Goal: Navigation & Orientation: Understand site structure

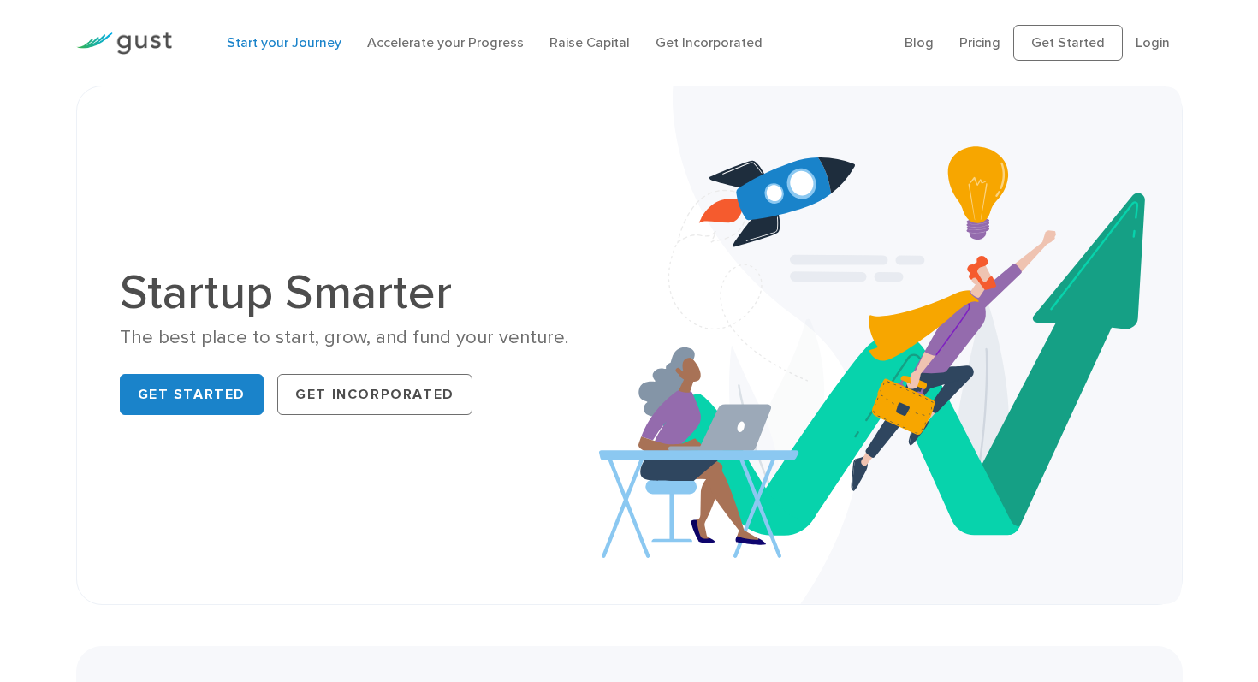
click at [323, 43] on link "Start your Journey" at bounding box center [284, 42] width 115 height 16
click at [276, 191] on div "Startup Smarter The best place to start, grow, and fund your venture. Get Start…" at bounding box center [629, 345] width 1045 height 432
click at [246, 42] on link "Start your Journey" at bounding box center [284, 42] width 115 height 16
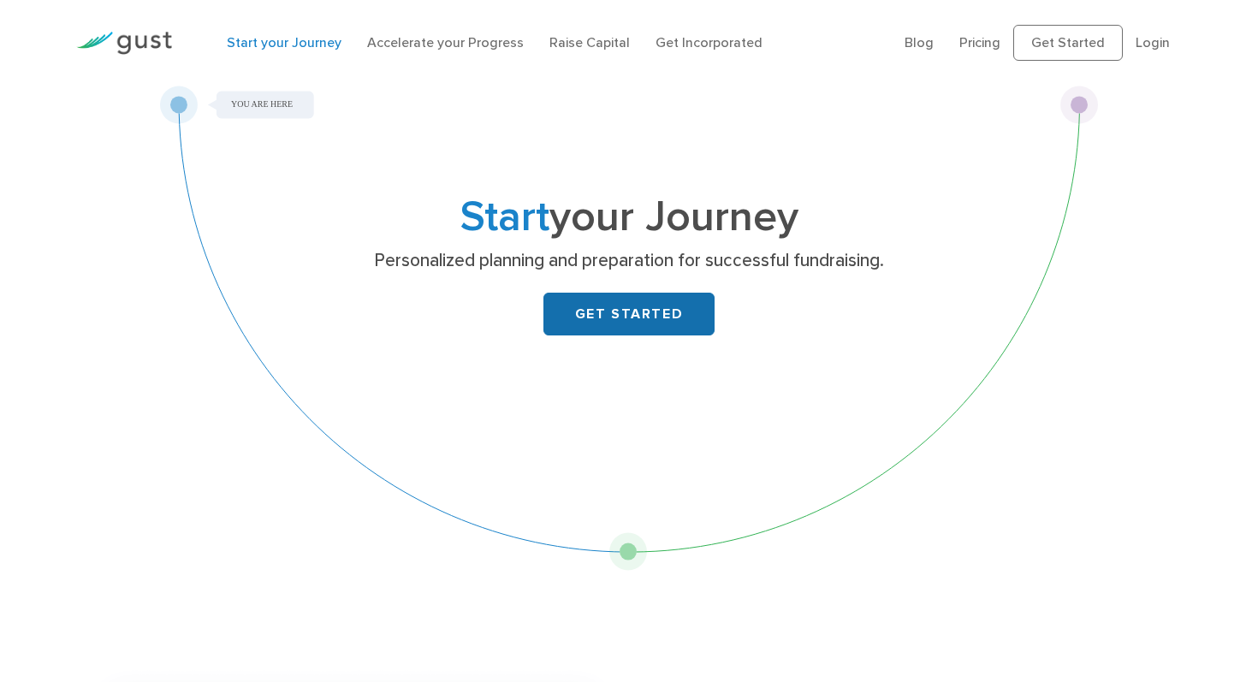
click at [573, 333] on link "GET STARTED" at bounding box center [628, 314] width 171 height 43
click at [395, 44] on link "Accelerate your Progress" at bounding box center [445, 42] width 157 height 16
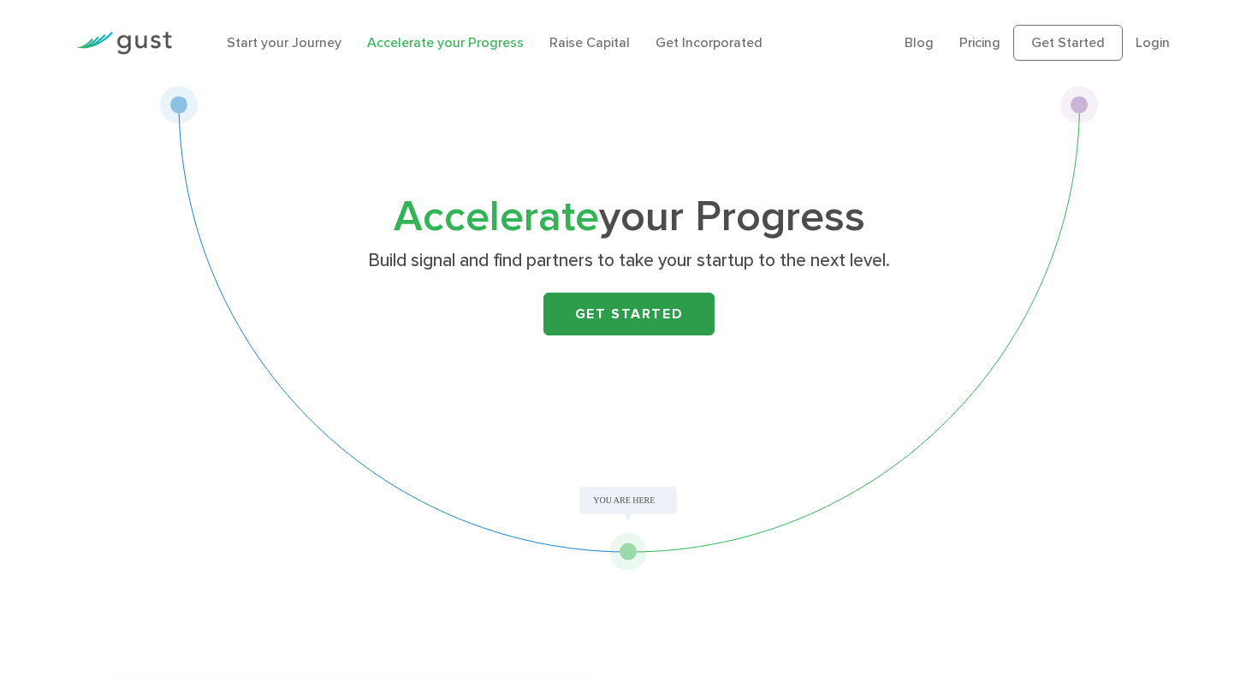
click at [609, 324] on link "Get Started" at bounding box center [628, 314] width 171 height 43
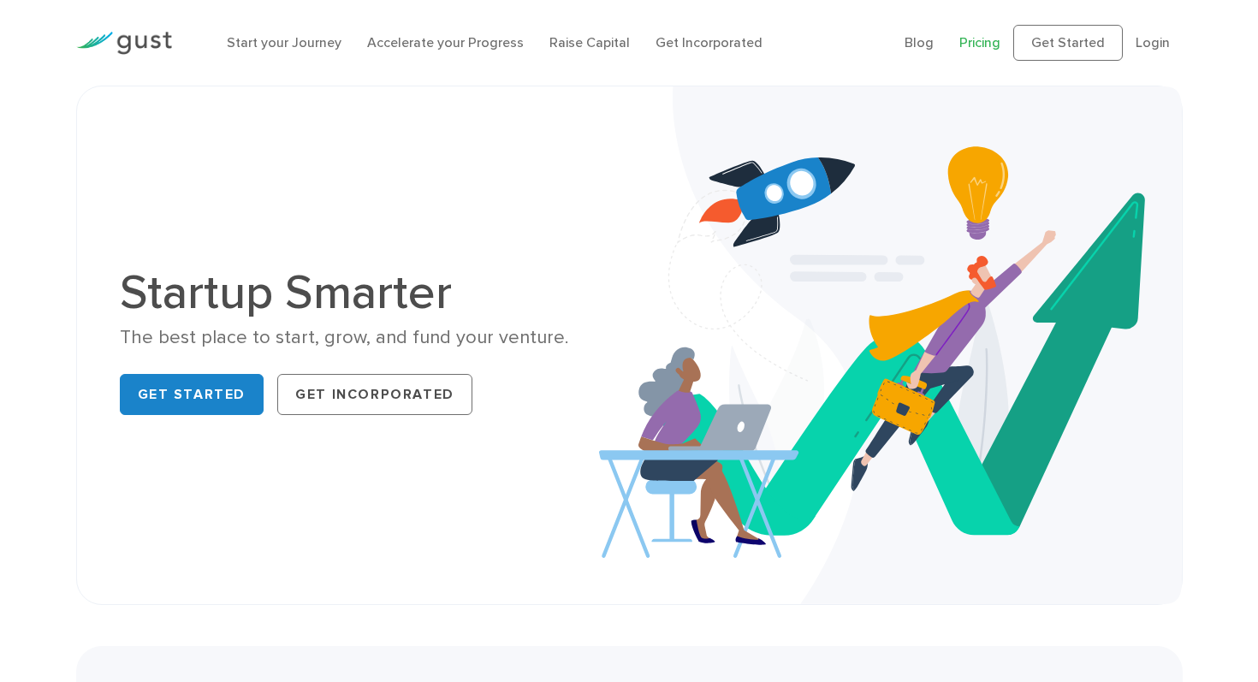
click at [985, 46] on link "Pricing" at bounding box center [979, 42] width 41 height 16
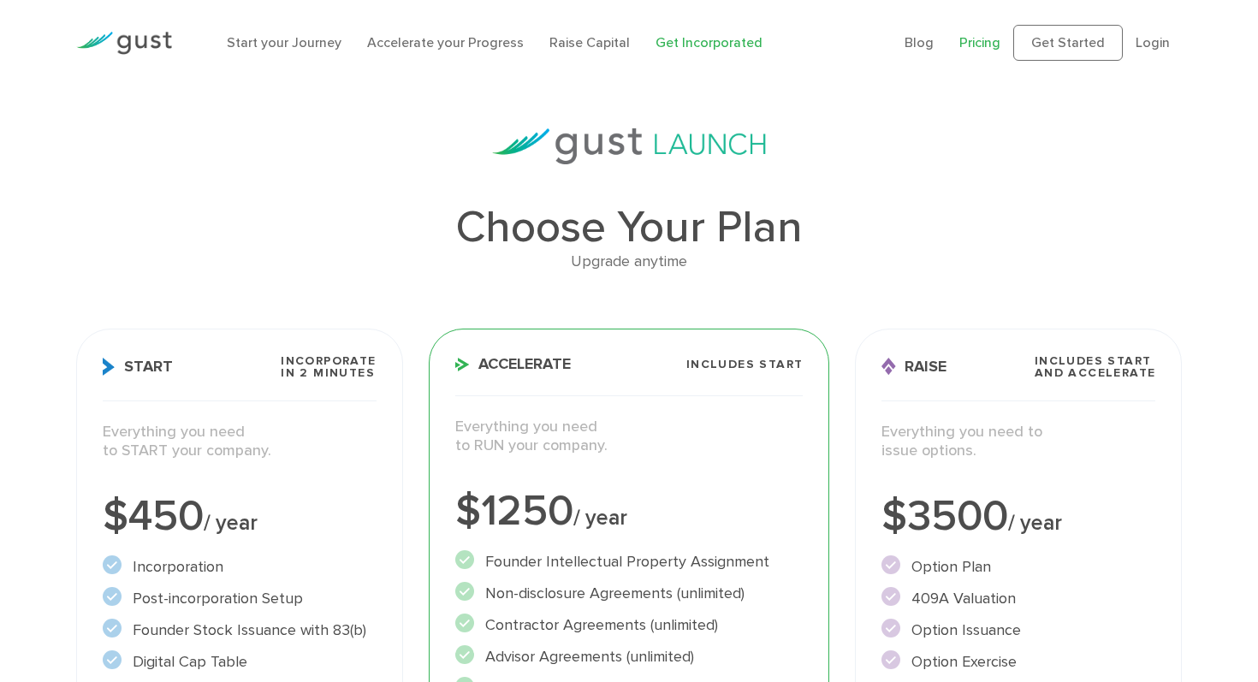
click at [674, 48] on link "Get Incorporated" at bounding box center [709, 42] width 107 height 16
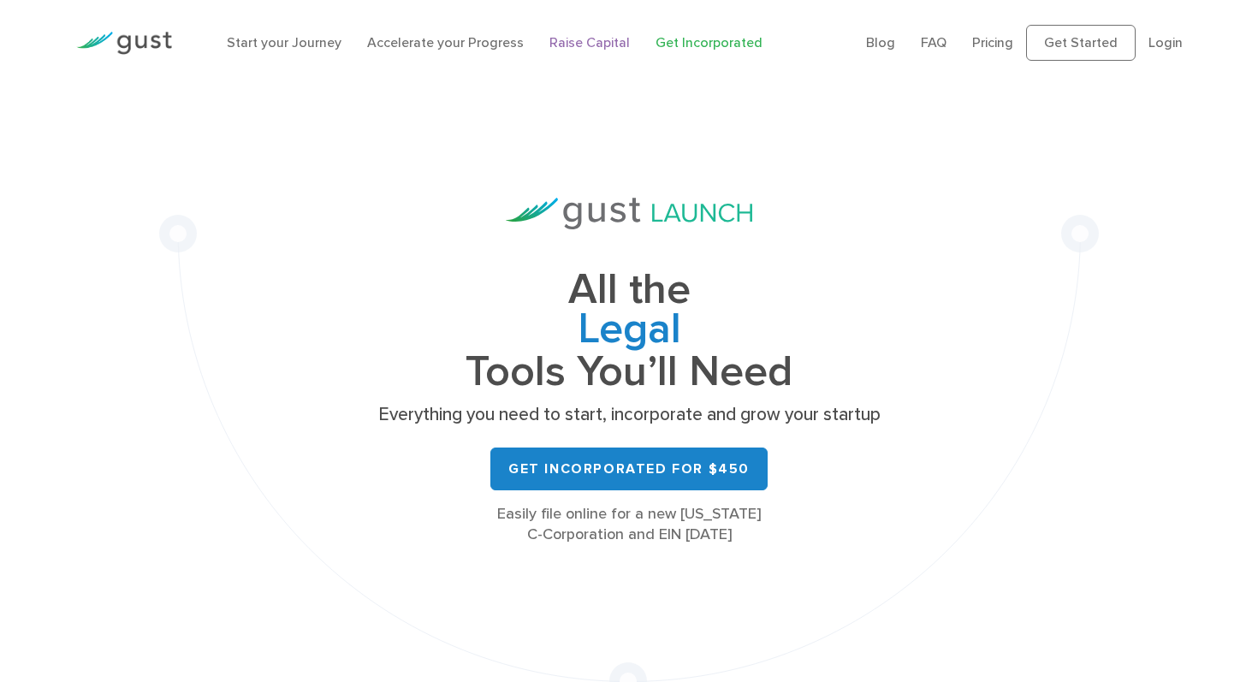
click at [567, 42] on link "Raise Capital" at bounding box center [589, 42] width 80 height 16
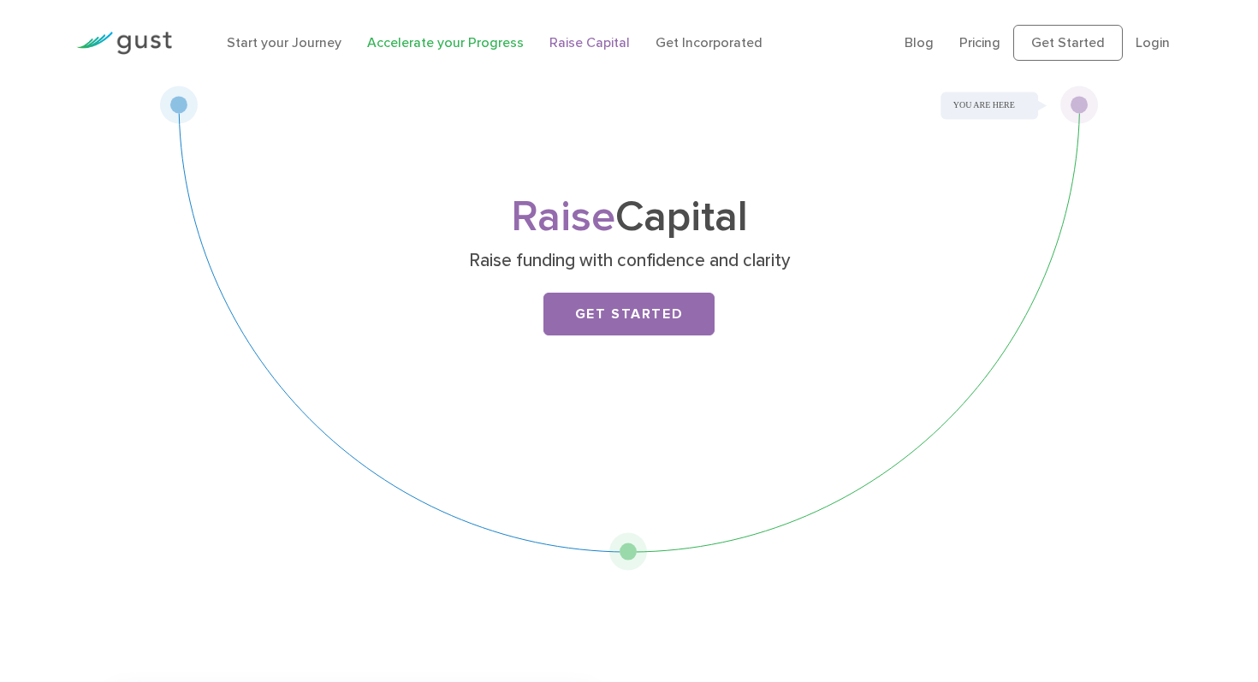
click at [498, 42] on link "Accelerate your Progress" at bounding box center [445, 42] width 157 height 16
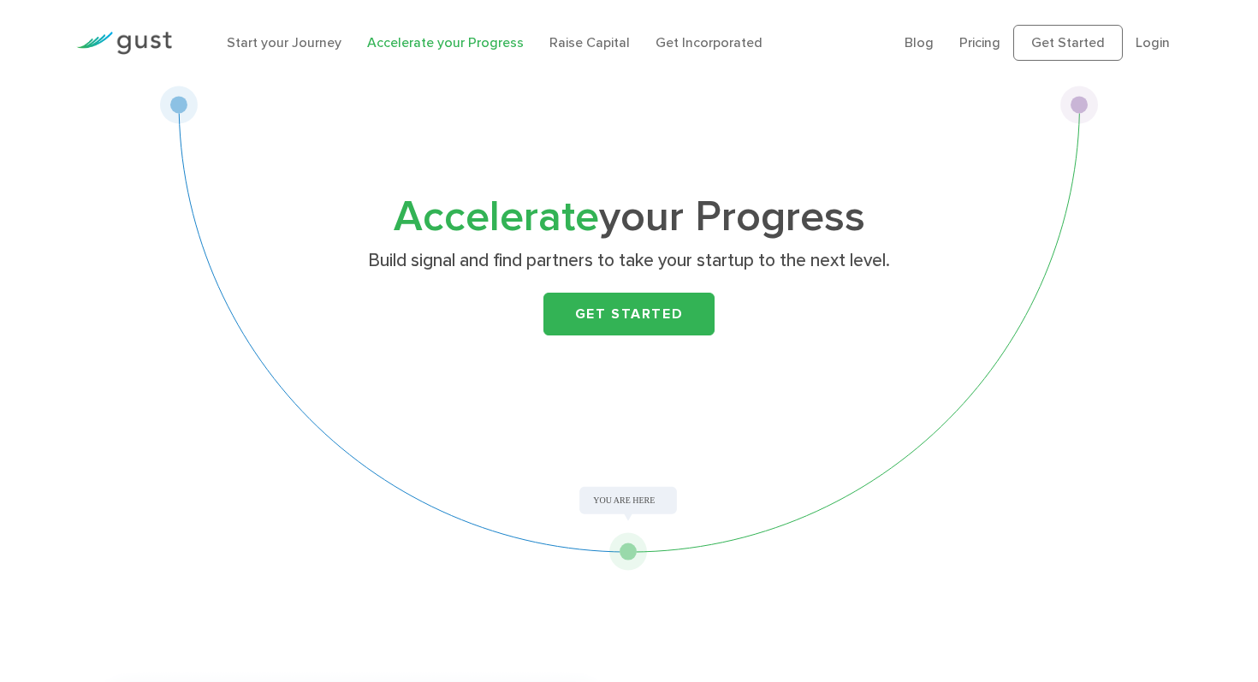
click at [148, 42] on img at bounding box center [124, 43] width 96 height 23
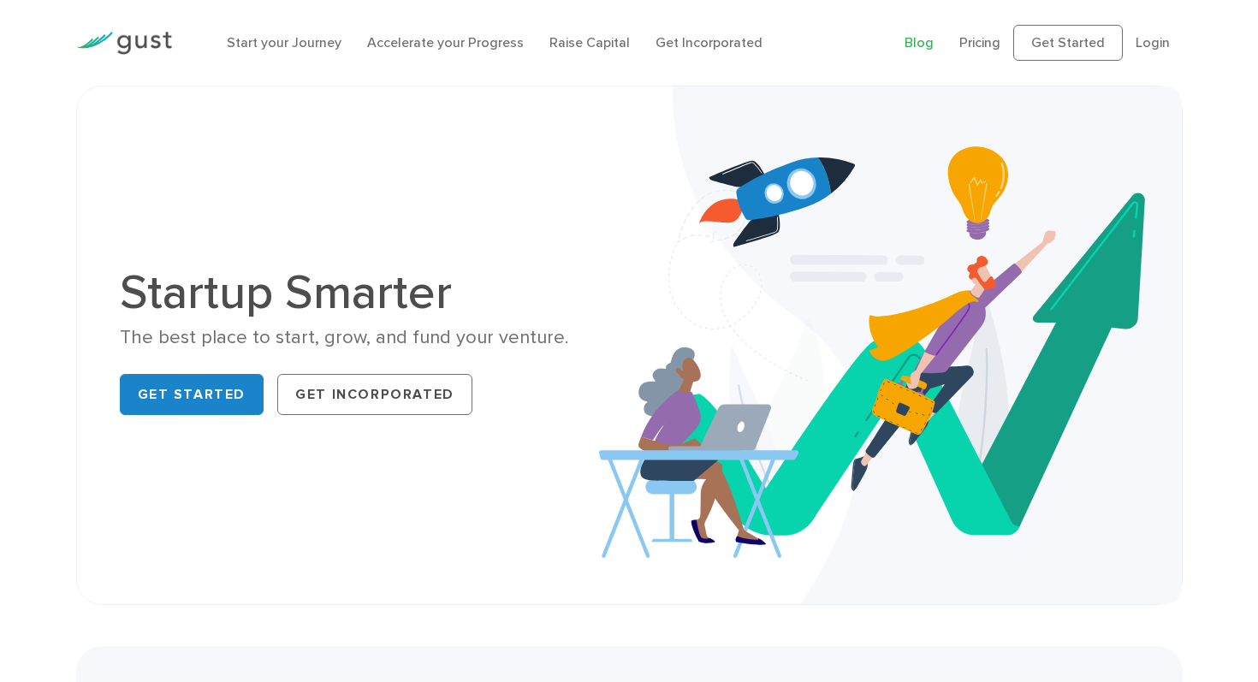
click at [925, 48] on link "Blog" at bounding box center [919, 42] width 29 height 16
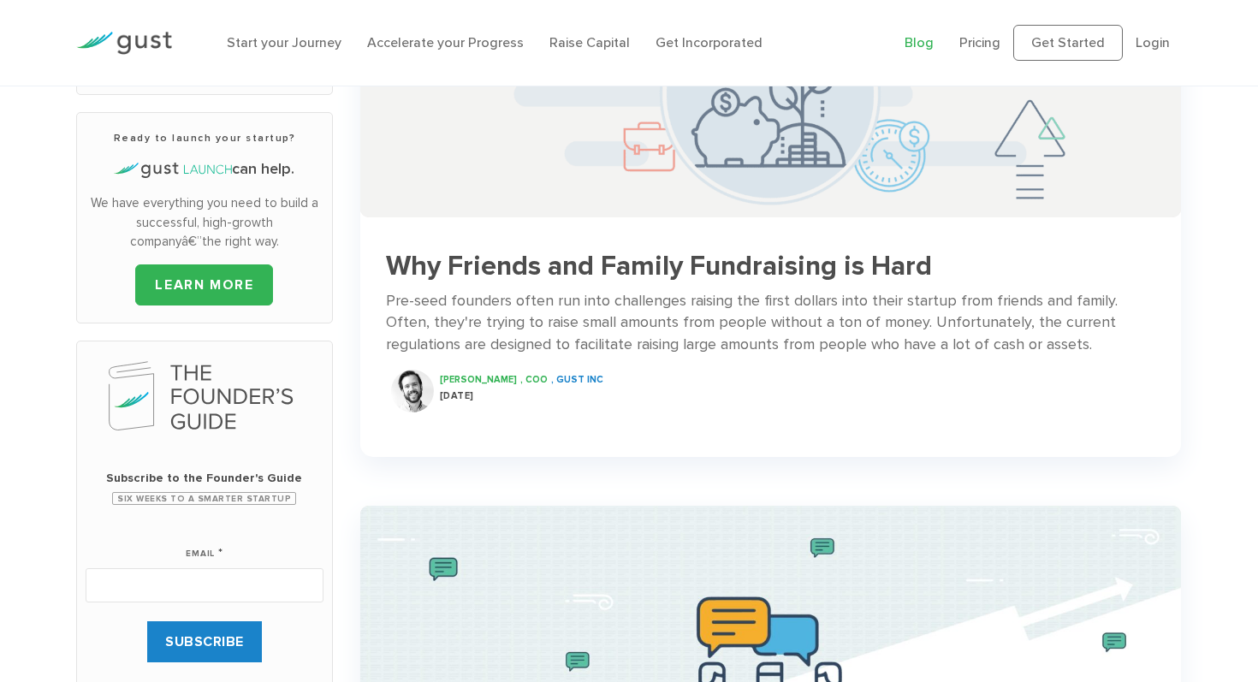
scroll to position [144, 0]
